Goal: Information Seeking & Learning: Learn about a topic

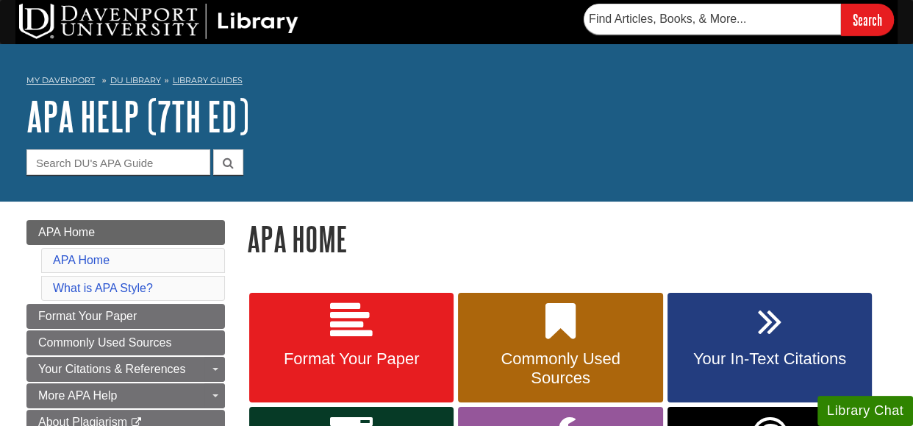
click at [479, 187] on div "My [PERSON_NAME] DU Library Library Guides APA APA Help (7th Ed) APA Home Searc…" at bounding box center [456, 122] width 913 height 157
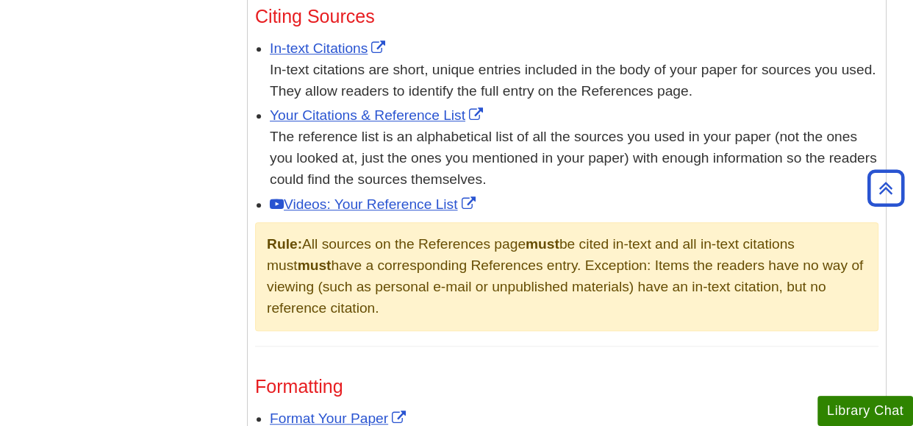
scroll to position [911, 0]
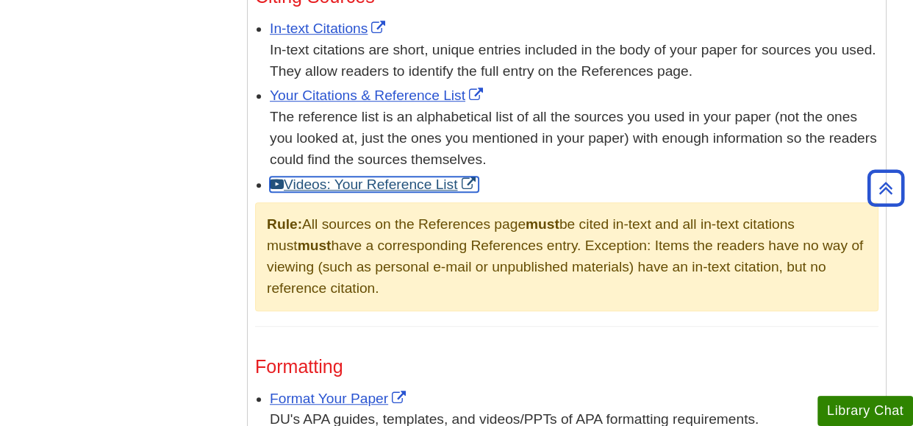
click at [360, 186] on link "Videos: Your Reference List" at bounding box center [374, 183] width 209 height 15
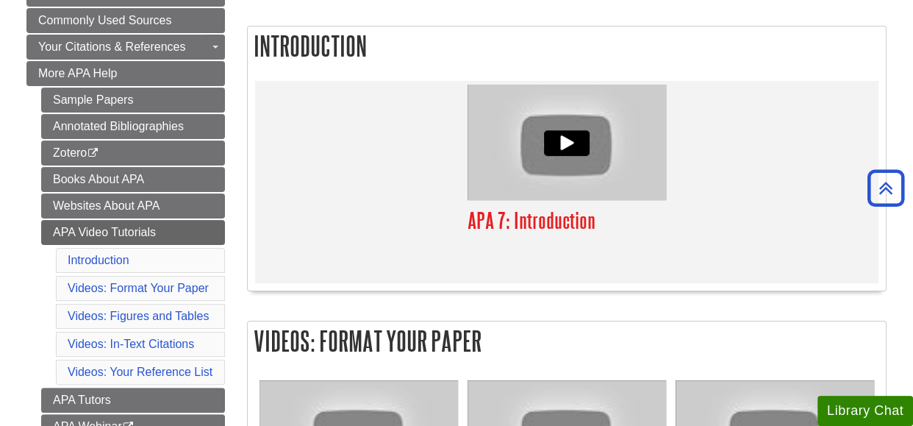
scroll to position [294, 0]
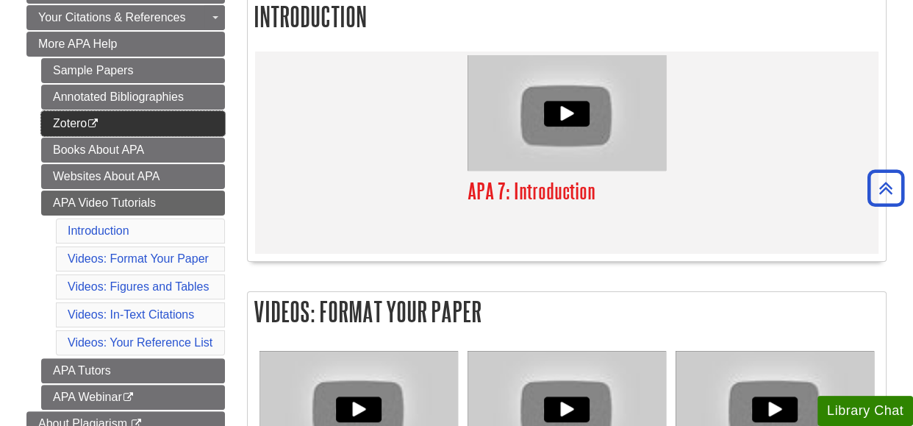
click at [72, 122] on link "Zotero This link opens in a new window" at bounding box center [133, 123] width 184 height 25
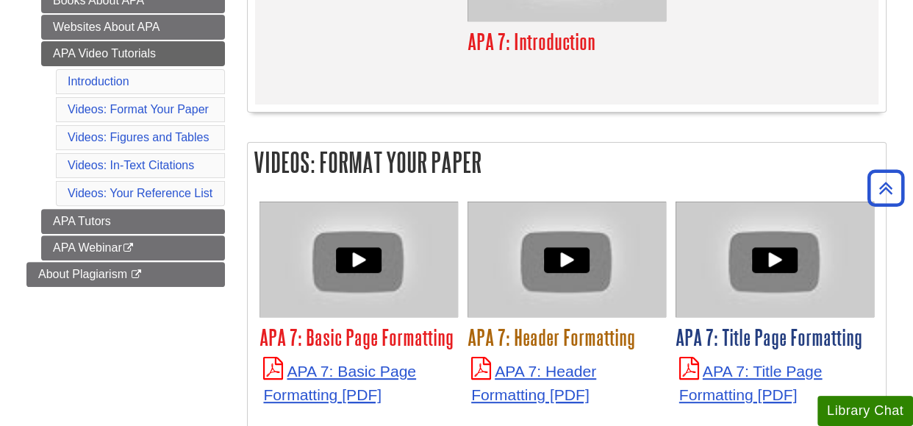
scroll to position [424, 0]
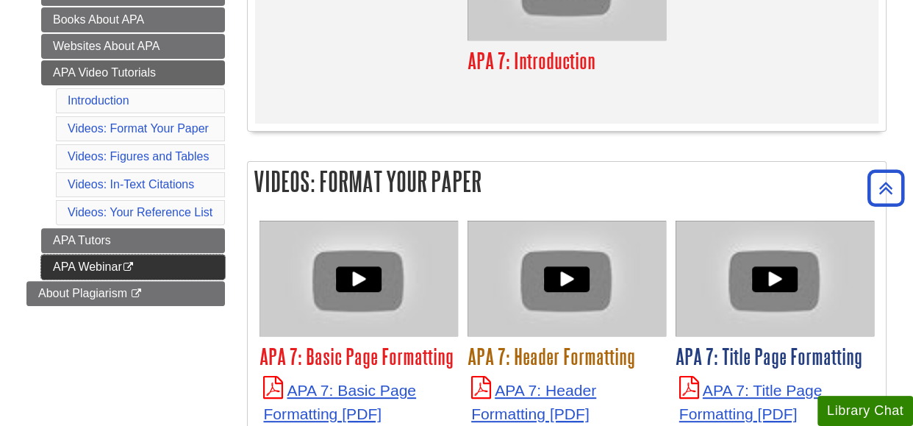
click at [87, 265] on link "APA Webinar This link opens in a new window" at bounding box center [133, 266] width 184 height 25
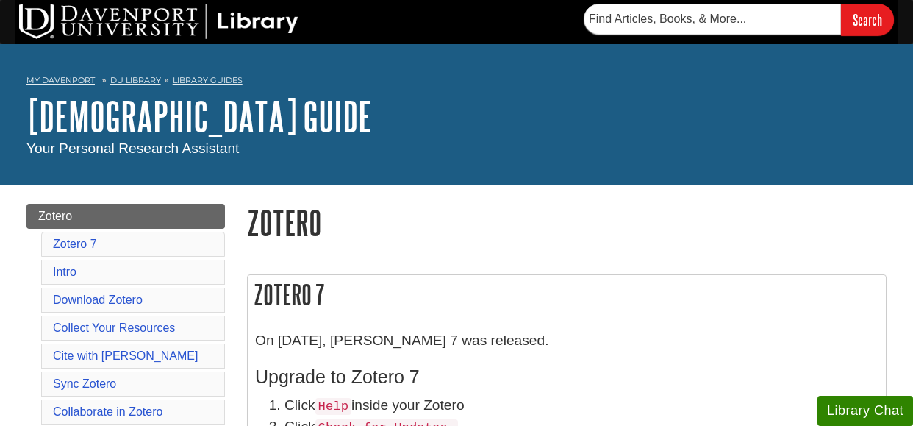
click at [456, 151] on div "Your Personal Research Assistant" at bounding box center [456, 148] width 860 height 21
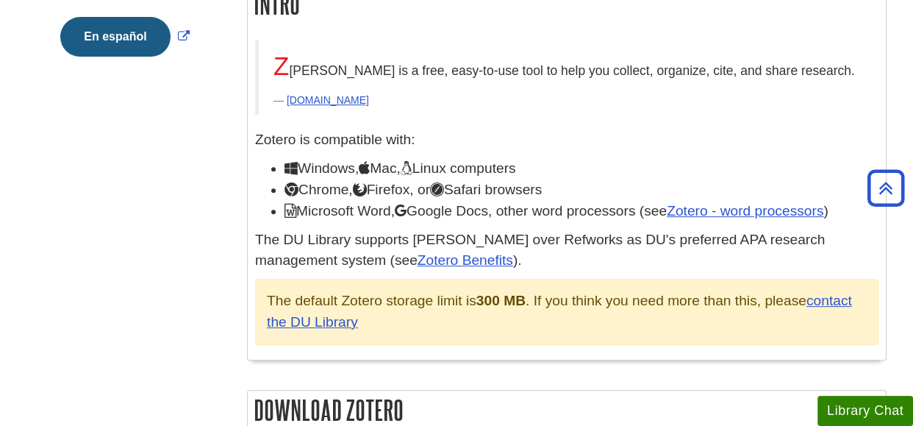
scroll to position [529, 0]
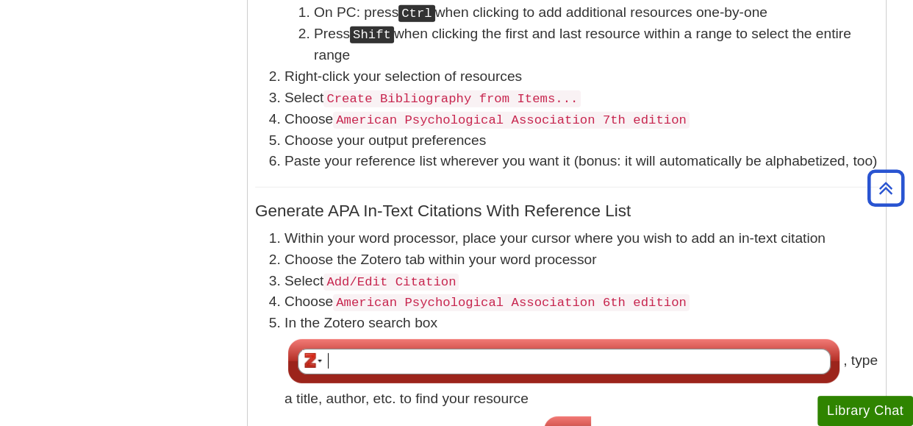
scroll to position [3881, 0]
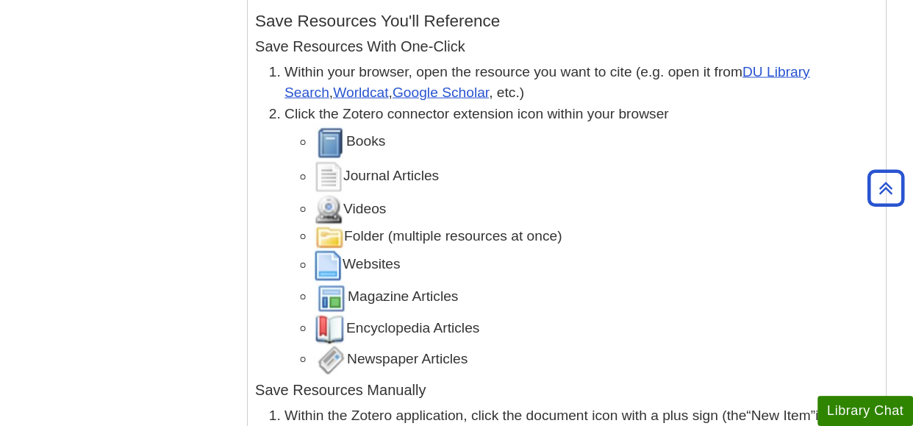
scroll to position [2646, 0]
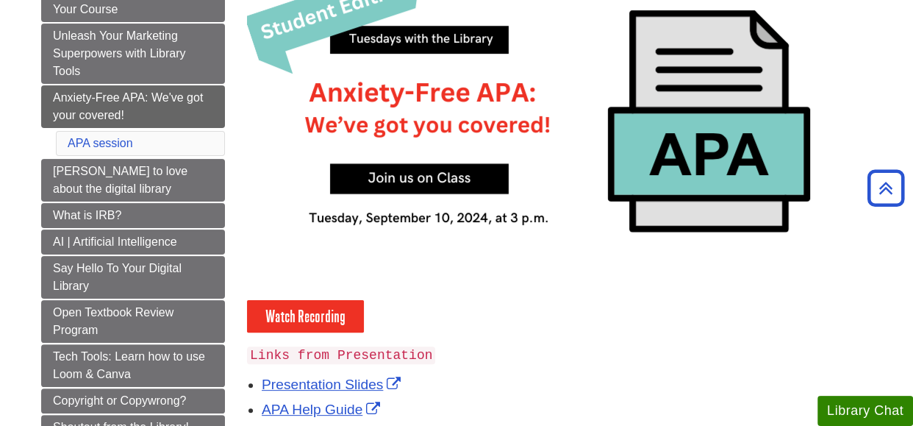
scroll to position [323, 0]
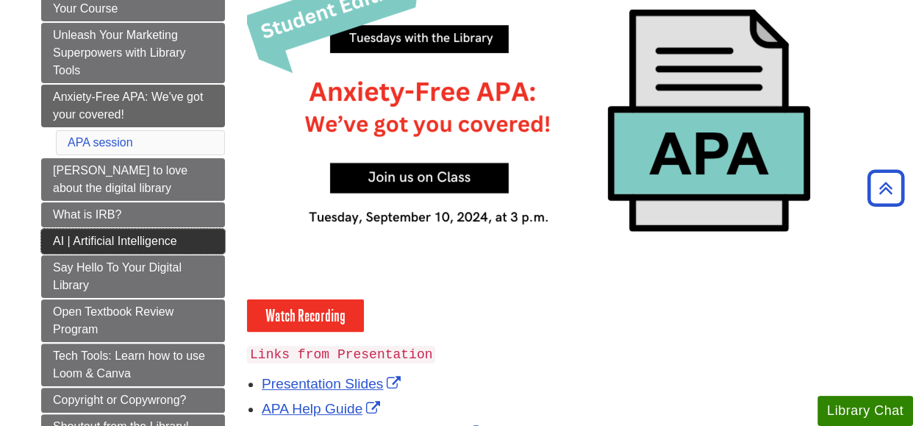
click at [156, 242] on link "AI | Artificial Intelligence" at bounding box center [133, 241] width 184 height 25
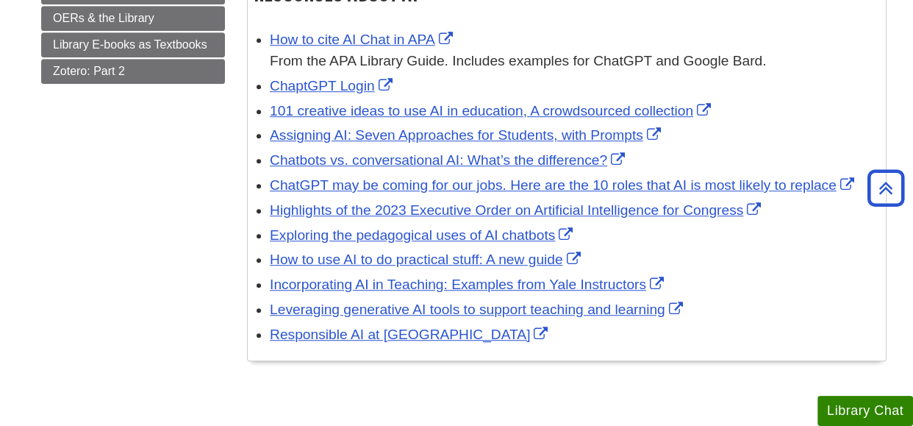
scroll to position [882, 0]
